Goal: Task Accomplishment & Management: Manage account settings

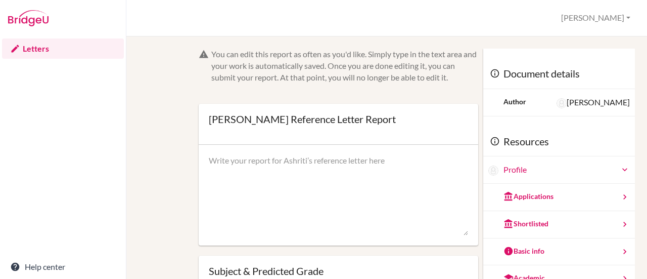
click at [307, 81] on div "You can edit this report as often as you'd like. Simply type in the text area a…" at bounding box center [344, 66] width 267 height 35
click at [39, 17] on img at bounding box center [28, 18] width 40 height 16
click at [31, 7] on div at bounding box center [63, 18] width 126 height 36
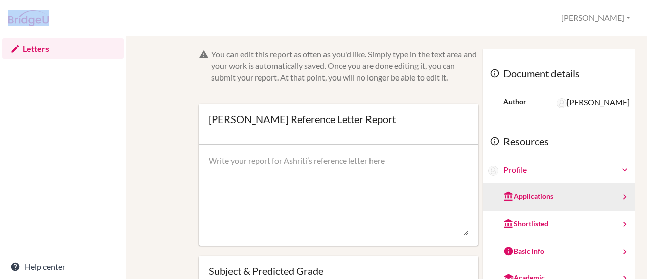
click at [530, 195] on div "Applications" at bounding box center [528, 196] width 50 height 10
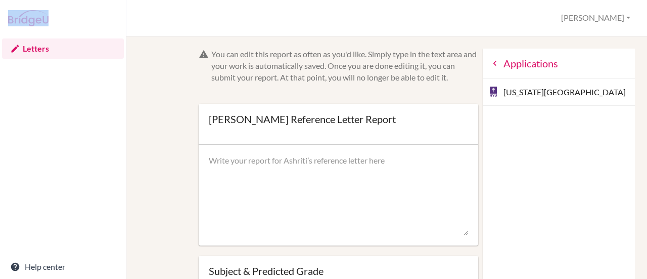
click at [15, 13] on img at bounding box center [28, 18] width 40 height 16
click at [616, 16] on button "[PERSON_NAME]" at bounding box center [596, 18] width 78 height 19
click at [575, 42] on link "Profile" at bounding box center [595, 41] width 80 height 16
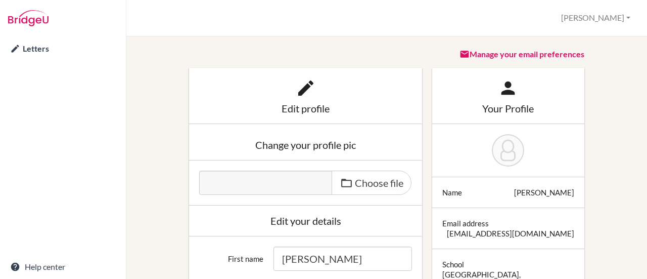
click at [23, 21] on img at bounding box center [28, 18] width 40 height 16
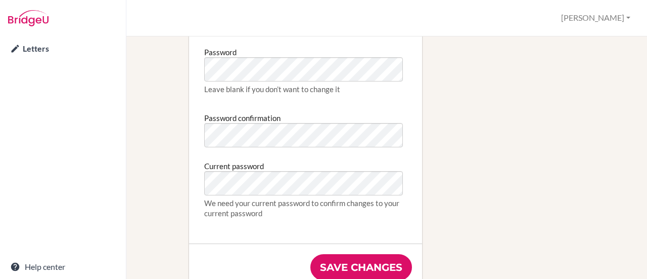
scroll to position [753, 0]
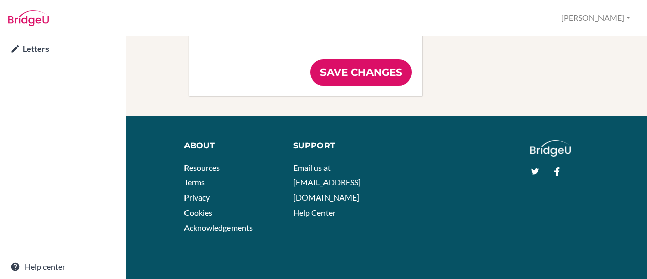
click at [23, 21] on img at bounding box center [28, 18] width 40 height 16
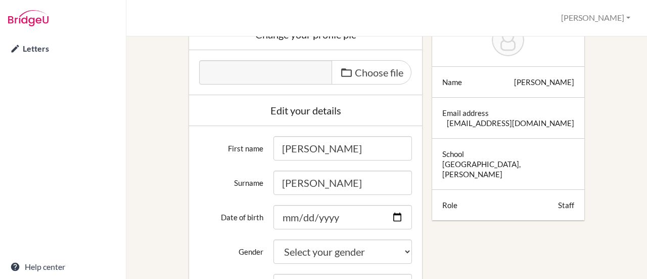
scroll to position [0, 0]
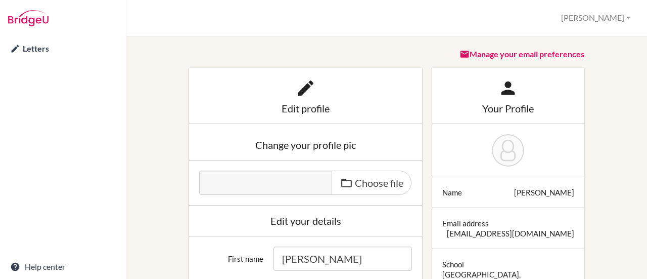
click at [35, 17] on img at bounding box center [28, 18] width 40 height 16
